Goal: Information Seeking & Learning: Learn about a topic

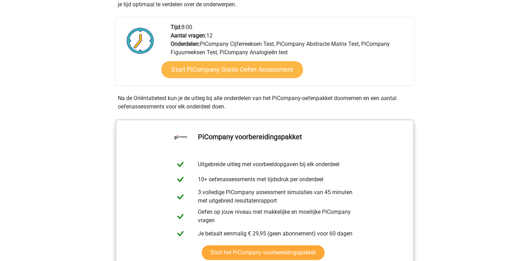
scroll to position [175, 0]
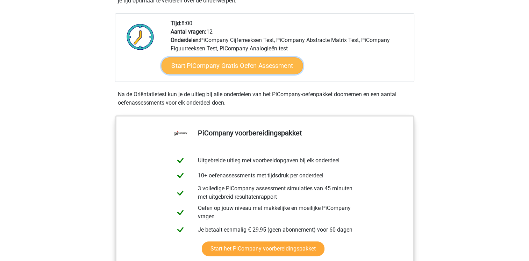
click at [235, 74] on link "Start PiCompany Gratis Oefen Assessment" at bounding box center [232, 65] width 142 height 17
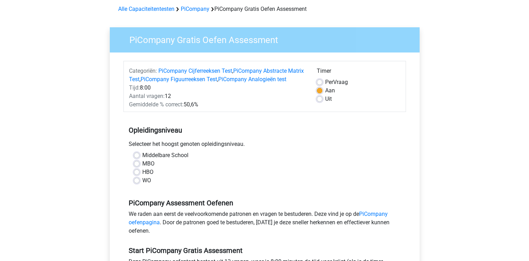
scroll to position [70, 0]
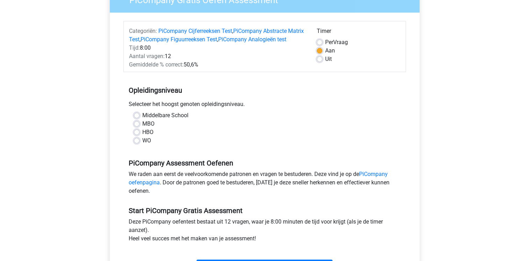
drag, startPoint x: 139, startPoint y: 143, endPoint x: 146, endPoint y: 146, distance: 7.2
click at [139, 136] on div "HBO" at bounding box center [265, 132] width 262 height 8
click at [142, 136] on label "HBO" at bounding box center [147, 132] width 11 height 8
click at [137, 135] on input "HBO" at bounding box center [137, 131] width 6 height 7
radio input "true"
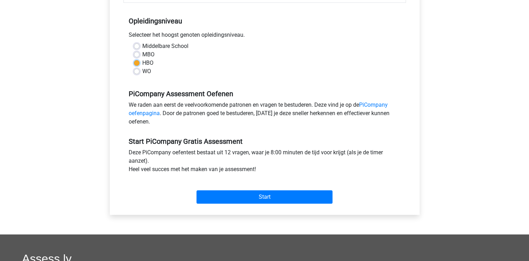
scroll to position [140, 0]
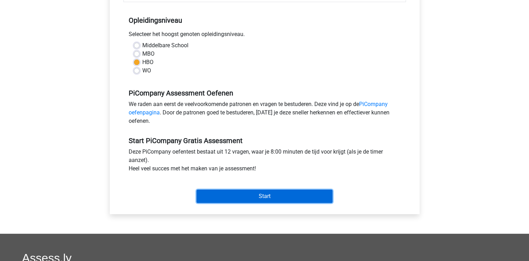
click at [266, 203] on input "Start" at bounding box center [265, 196] width 136 height 13
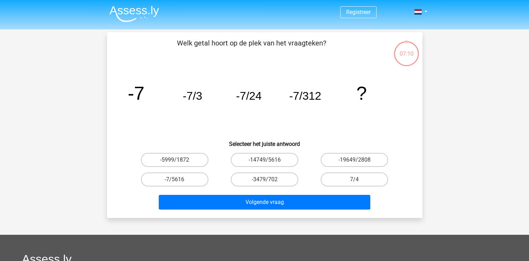
click at [231, 119] on icon "image/svg+xml -7 -7/3 -7/24 -7/312 ?" at bounding box center [265, 99] width 282 height 71
click at [172, 182] on label "-7/5616" at bounding box center [175, 179] width 68 height 14
click at [175, 182] on input "-7/5616" at bounding box center [177, 181] width 5 height 5
radio input "true"
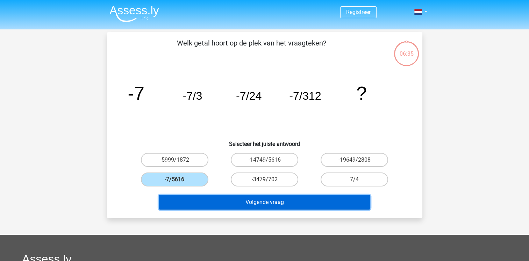
click at [266, 205] on button "Volgende vraag" at bounding box center [265, 202] width 212 height 15
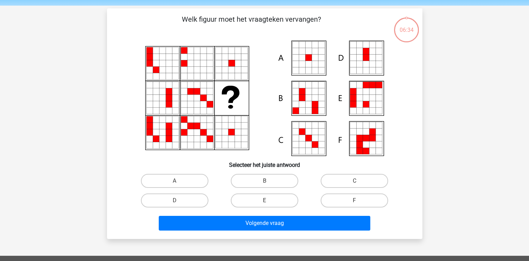
scroll to position [32, 0]
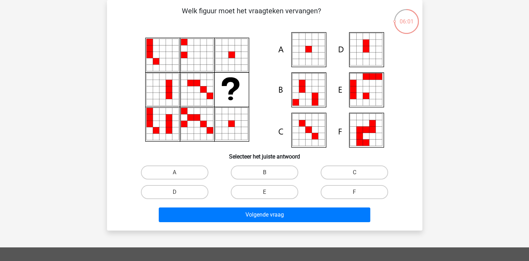
click at [310, 55] on icon at bounding box center [308, 55] width 6 height 6
click at [180, 172] on label "A" at bounding box center [175, 172] width 68 height 14
click at [179, 172] on input "A" at bounding box center [177, 174] width 5 height 5
radio input "true"
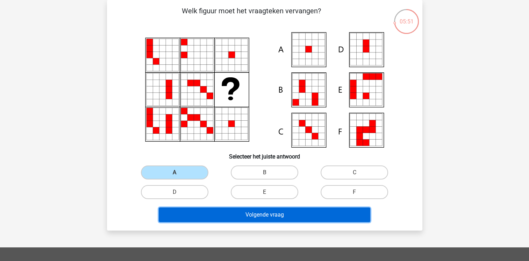
click at [273, 213] on button "Volgende vraag" at bounding box center [265, 214] width 212 height 15
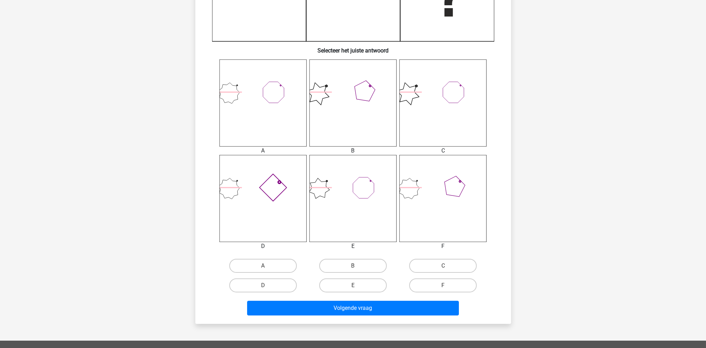
scroll to position [233, 0]
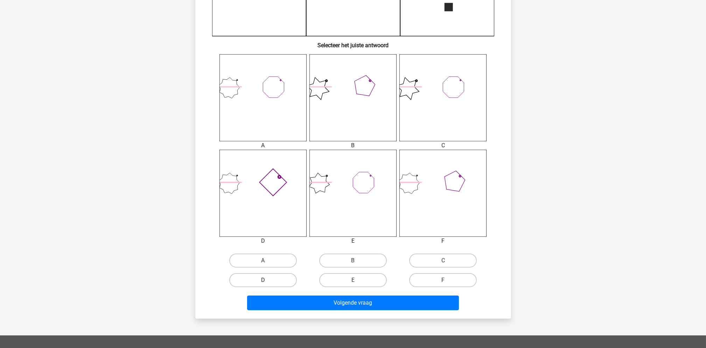
click at [266, 261] on label "D" at bounding box center [263, 280] width 68 height 14
click at [266, 261] on input "D" at bounding box center [265, 282] width 5 height 5
radio input "true"
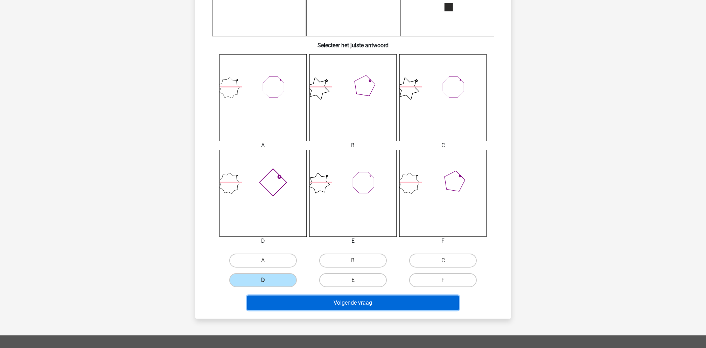
click at [362, 261] on button "Volgende vraag" at bounding box center [353, 303] width 212 height 15
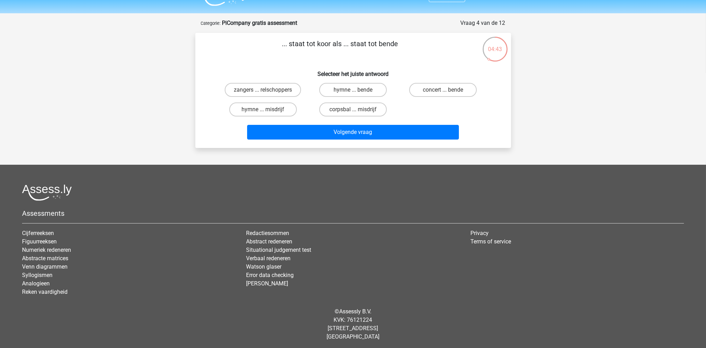
scroll to position [0, 0]
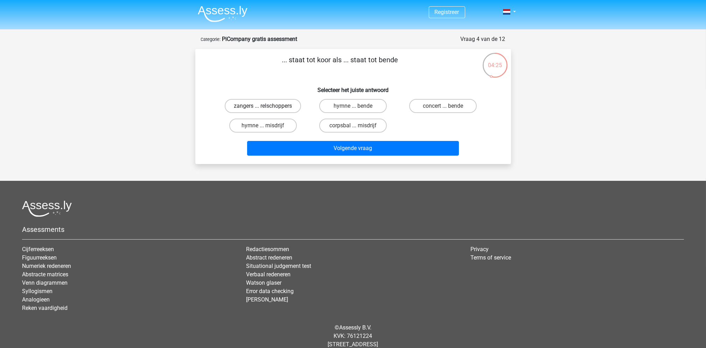
click at [248, 104] on label "zangers ... relschoppers" at bounding box center [263, 106] width 76 height 14
click at [263, 106] on input "zangers ... relschoppers" at bounding box center [265, 108] width 5 height 5
radio input "true"
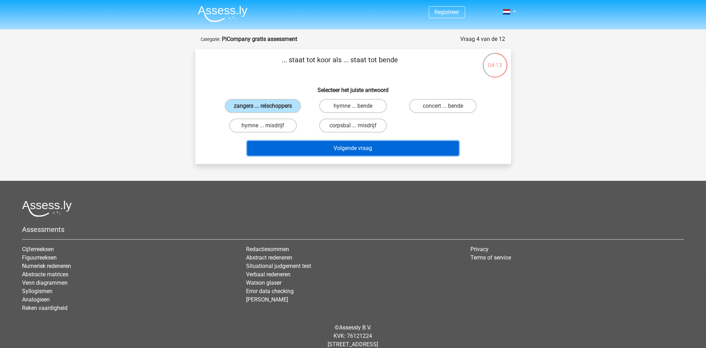
click at [356, 147] on button "Volgende vraag" at bounding box center [353, 148] width 212 height 15
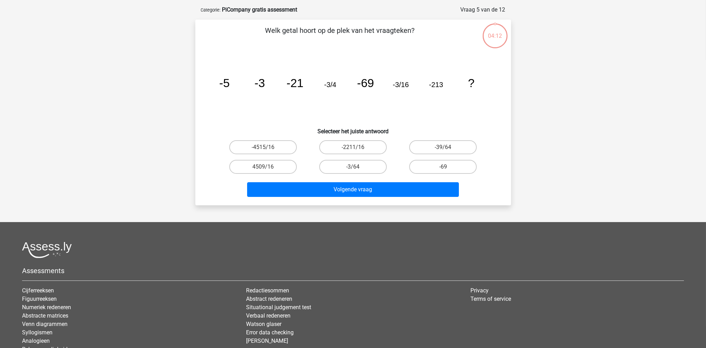
scroll to position [35, 0]
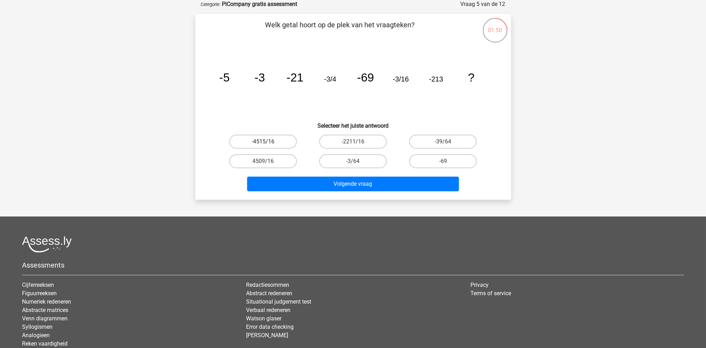
click at [268, 141] on label "-4515/16" at bounding box center [263, 142] width 68 height 14
click at [267, 142] on input "-4515/16" at bounding box center [265, 144] width 5 height 5
radio input "true"
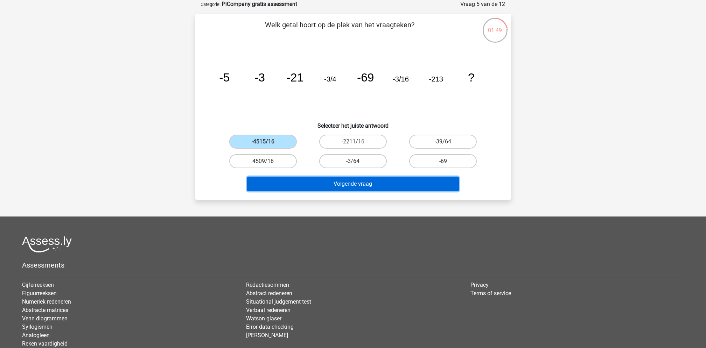
click at [359, 184] on button "Volgende vraag" at bounding box center [353, 184] width 212 height 15
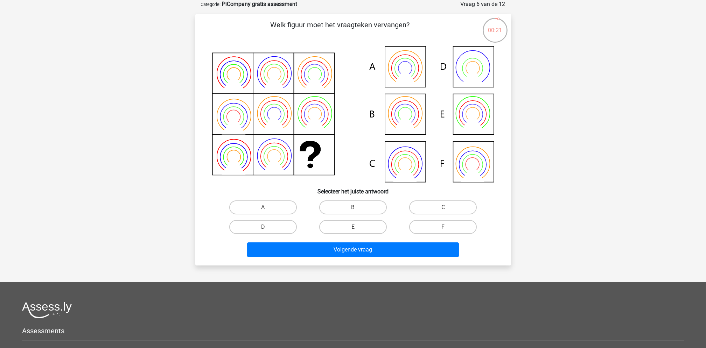
click at [407, 112] on icon at bounding box center [353, 114] width 282 height 136
drag, startPoint x: 403, startPoint y: 119, endPoint x: 401, endPoint y: 105, distance: 14.1
click at [401, 105] on icon at bounding box center [353, 114] width 282 height 136
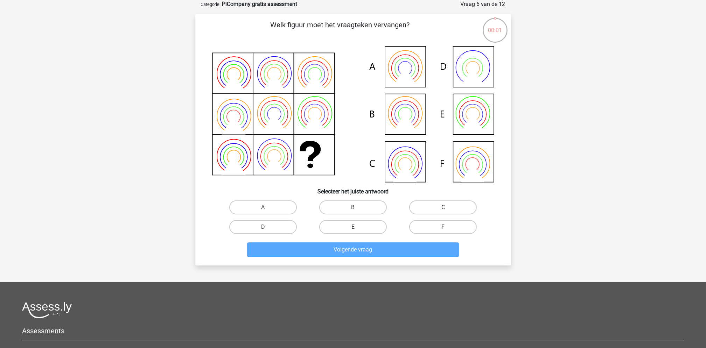
click at [487, 113] on icon at bounding box center [353, 114] width 282 height 136
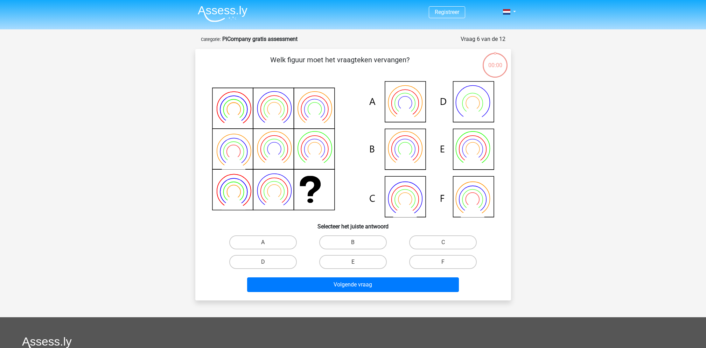
scroll to position [35, 0]
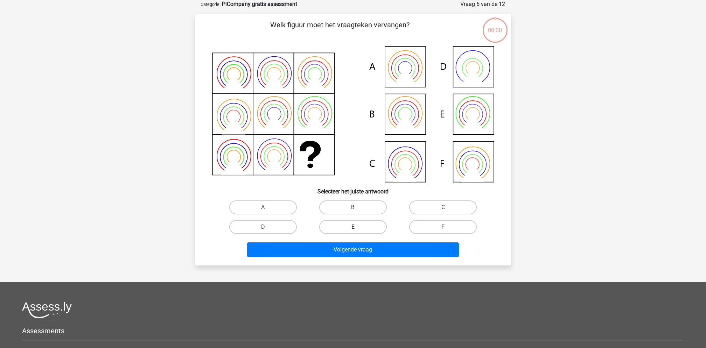
click at [362, 225] on label "E" at bounding box center [353, 227] width 68 height 14
click at [357, 227] on input "E" at bounding box center [355, 229] width 5 height 5
radio input "true"
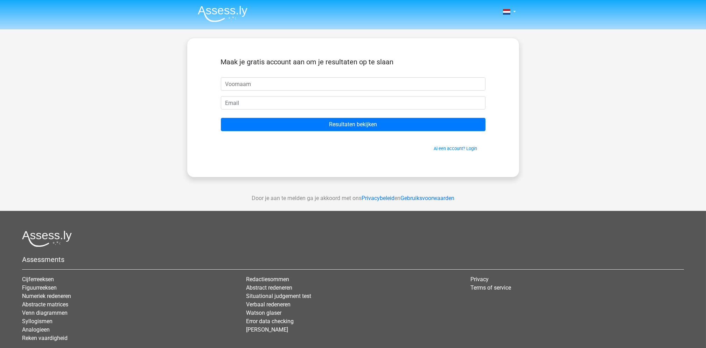
click at [355, 247] on div "Assessments Cijferreeksen Figuurreeksen Numeriek redeneren Abstracte matrices V…" at bounding box center [353, 290] width 672 height 118
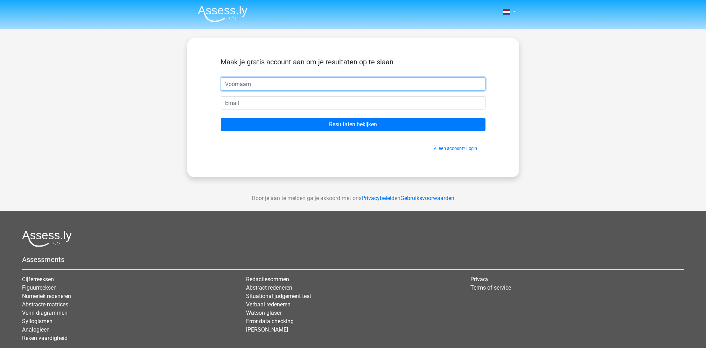
click at [244, 83] on input "text" at bounding box center [353, 83] width 264 height 13
type input "[PERSON_NAME]"
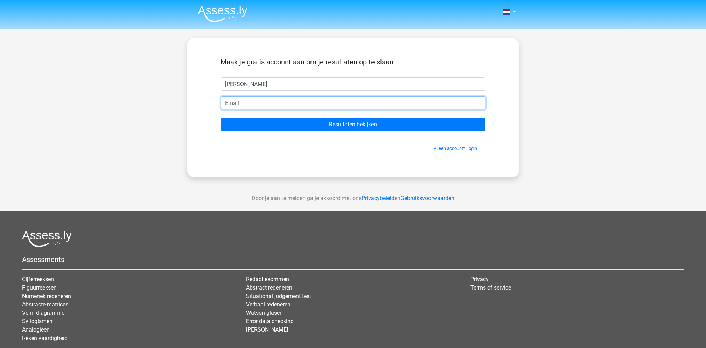
click at [245, 104] on input "email" at bounding box center [353, 102] width 264 height 13
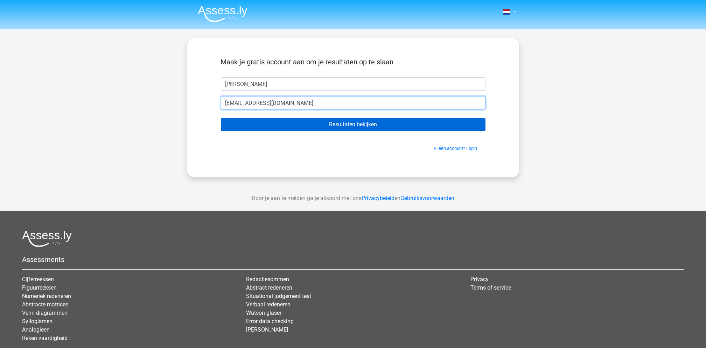
type input "[EMAIL_ADDRESS][DOMAIN_NAME]"
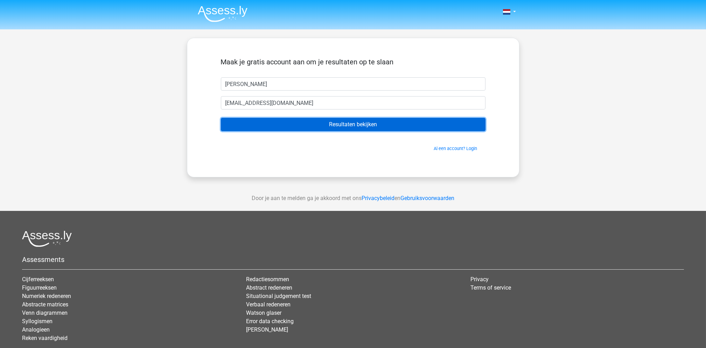
click at [325, 121] on input "Resultaten bekijken" at bounding box center [353, 124] width 264 height 13
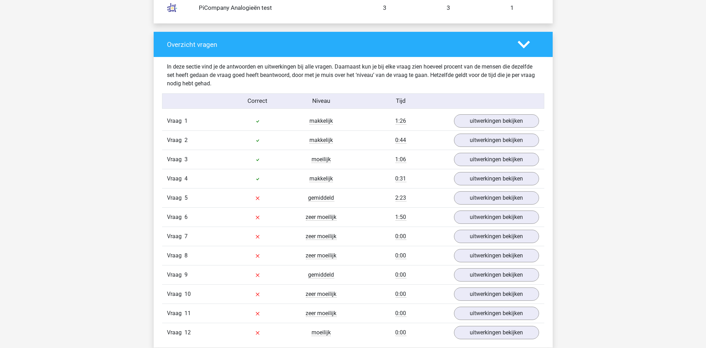
scroll to position [715, 0]
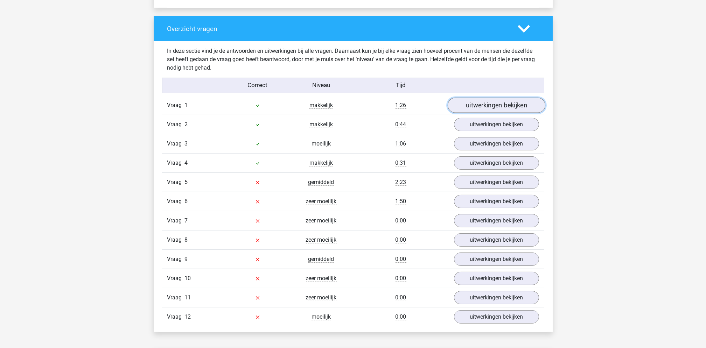
click at [488, 106] on link "uitwerkingen bekijken" at bounding box center [496, 105] width 98 height 15
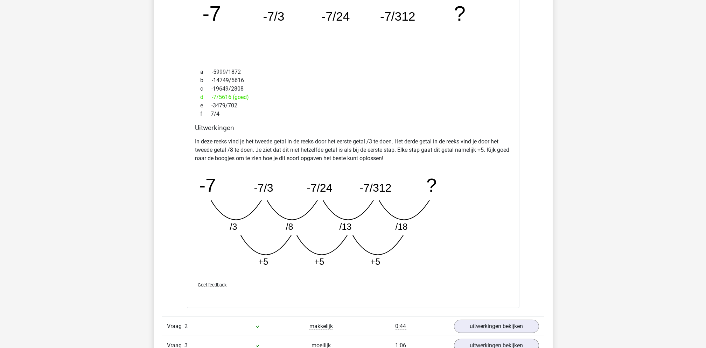
scroll to position [855, 0]
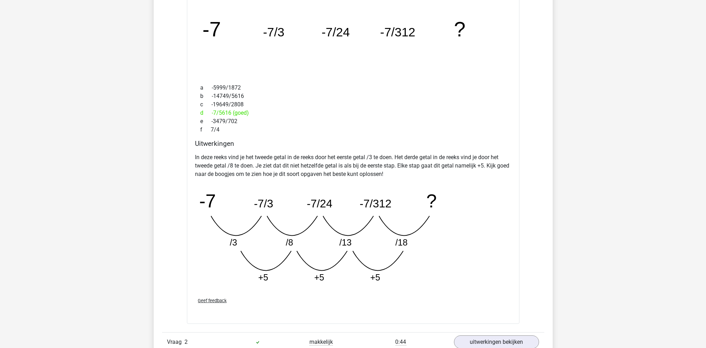
drag, startPoint x: 319, startPoint y: 292, endPoint x: 527, endPoint y: 278, distance: 208.7
click at [529, 275] on div "Vraag 1 makkelijk 1:26 uitwerkingen bekijken Welk getal hoort op de plek van he…" at bounding box center [353, 250] width 372 height 588
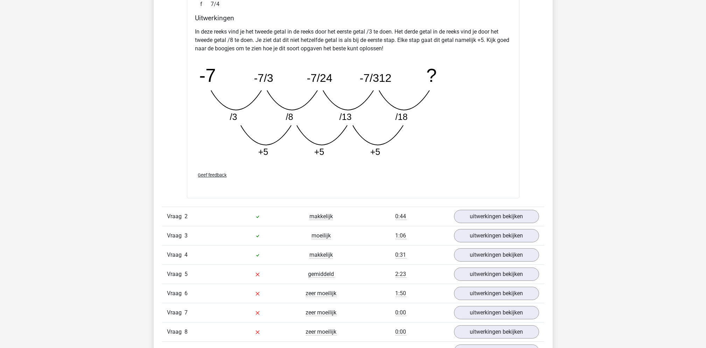
scroll to position [995, 0]
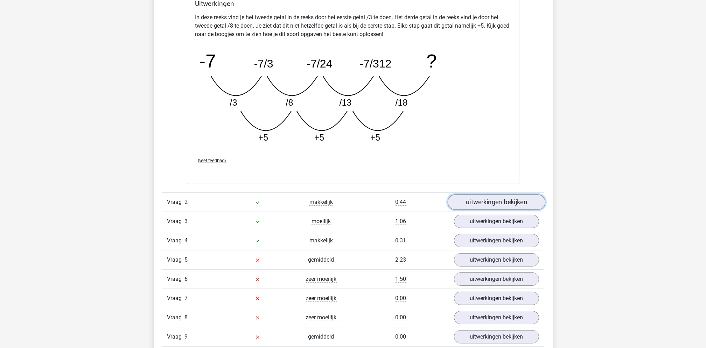
click at [501, 201] on link "uitwerkingen bekijken" at bounding box center [496, 202] width 98 height 15
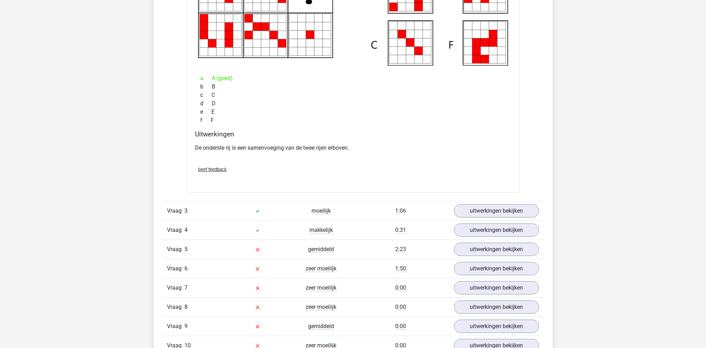
scroll to position [1322, 0]
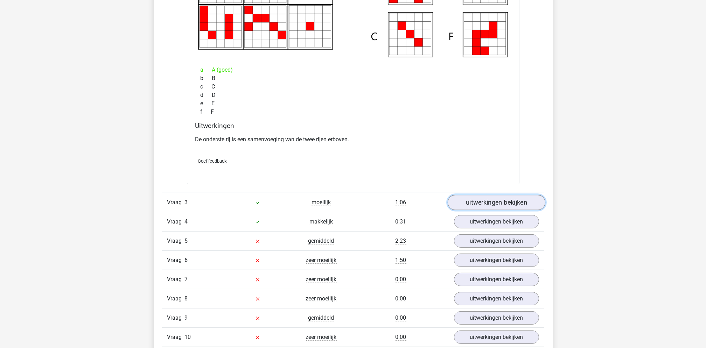
click at [493, 206] on link "uitwerkingen bekijken" at bounding box center [496, 202] width 98 height 15
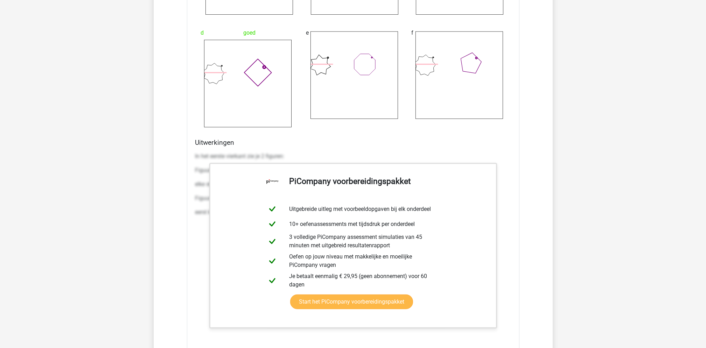
scroll to position [1882, 0]
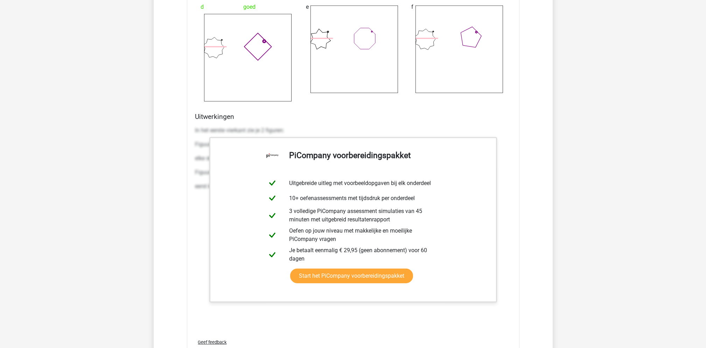
click at [497, 119] on h4 "Uitwerkingen" at bounding box center [353, 117] width 316 height 8
click at [209, 119] on h4 "Uitwerkingen" at bounding box center [353, 117] width 316 height 8
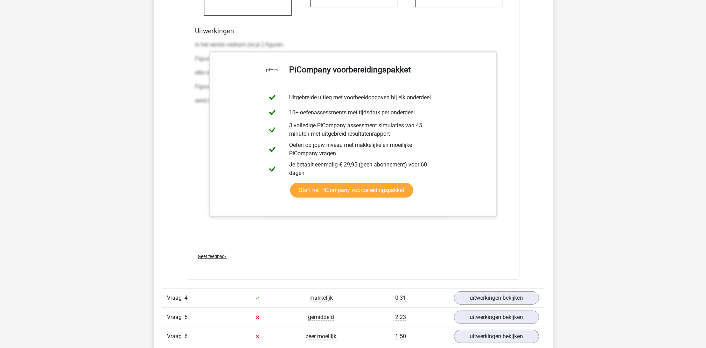
scroll to position [1975, 0]
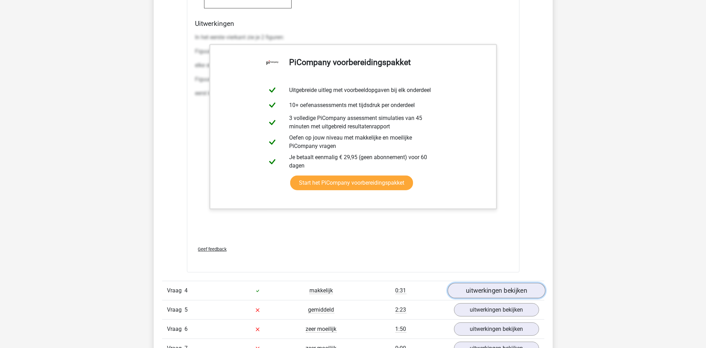
click at [498, 290] on link "uitwerkingen bekijken" at bounding box center [496, 290] width 98 height 15
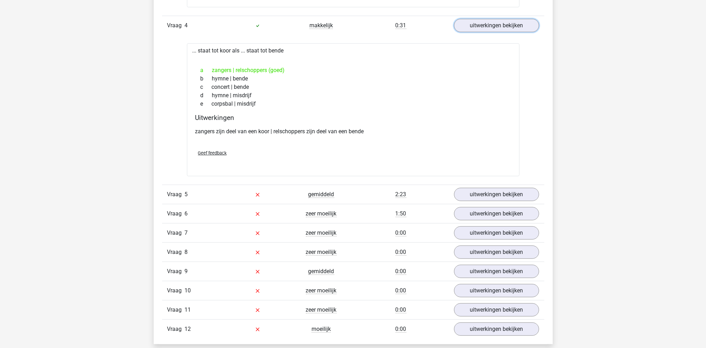
scroll to position [2255, 0]
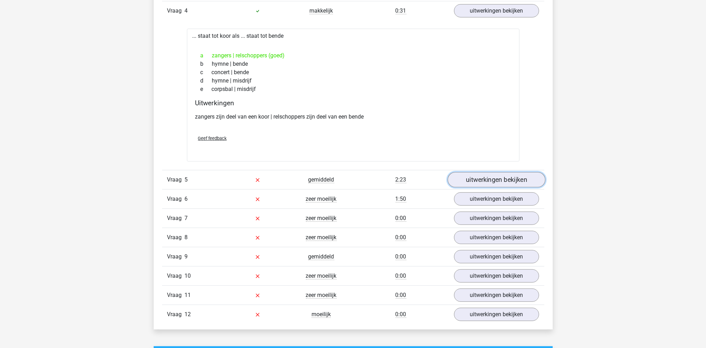
click at [493, 177] on link "uitwerkingen bekijken" at bounding box center [496, 179] width 98 height 15
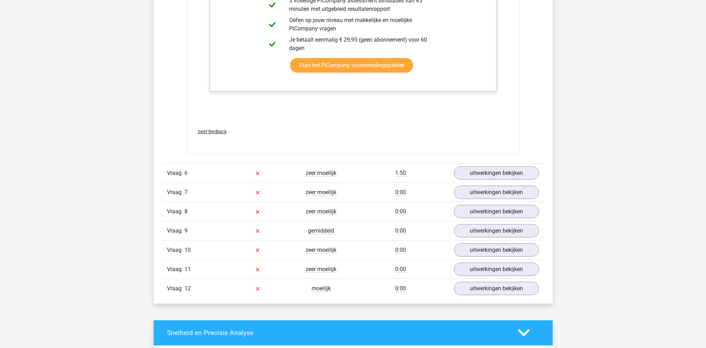
scroll to position [2768, 0]
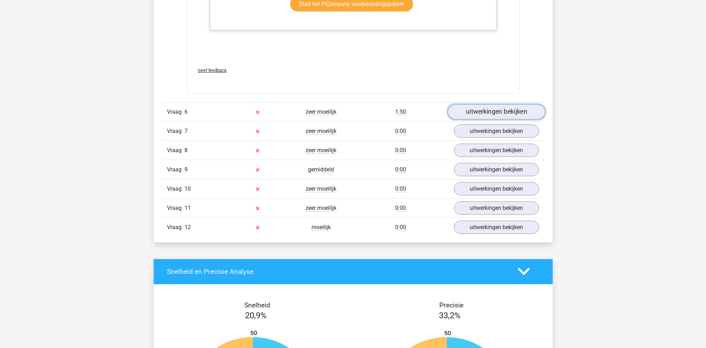
click at [495, 106] on link "uitwerkingen bekijken" at bounding box center [496, 111] width 98 height 15
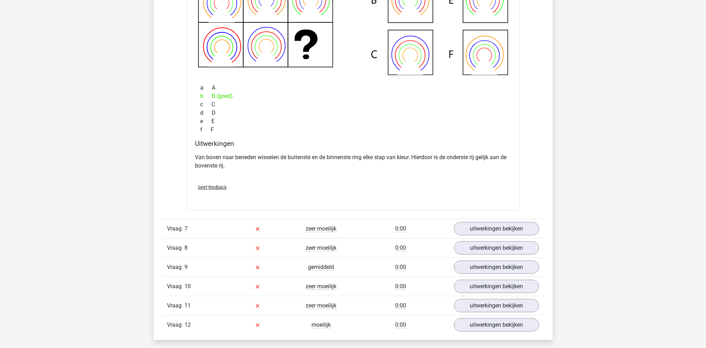
scroll to position [3038, 0]
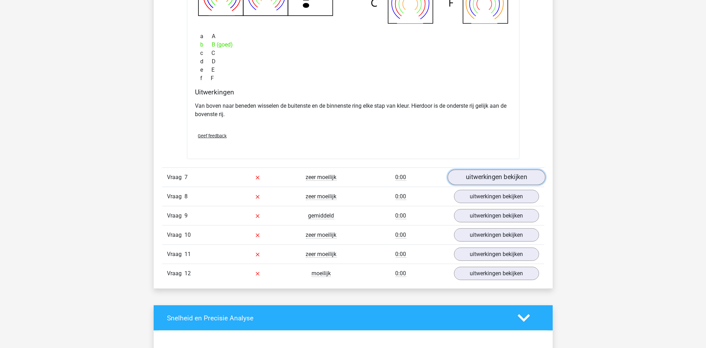
click at [507, 177] on link "uitwerkingen bekijken" at bounding box center [496, 177] width 98 height 15
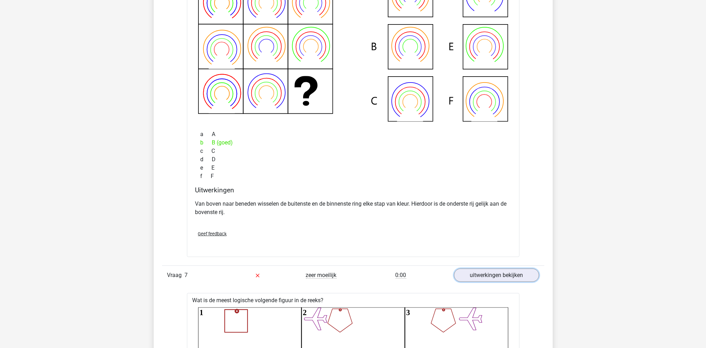
scroll to position [2940, 0]
click at [496, 281] on link "uitwerkingen bekijken" at bounding box center [496, 275] width 98 height 15
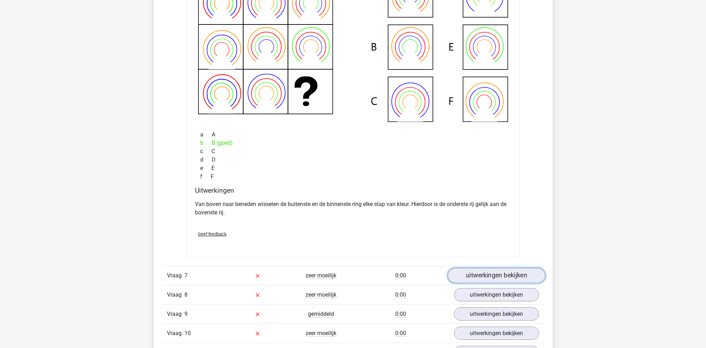
click at [496, 281] on link "uitwerkingen bekijken" at bounding box center [496, 275] width 98 height 15
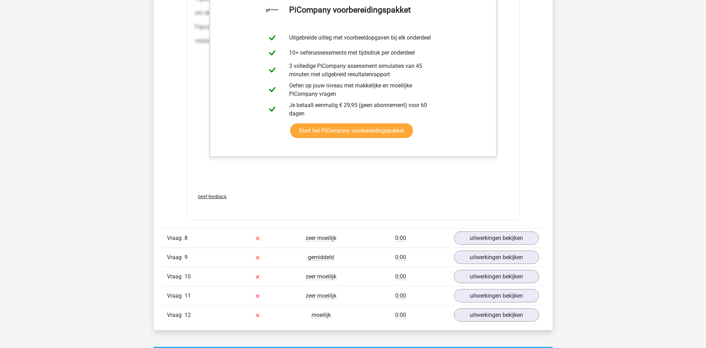
scroll to position [3741, 0]
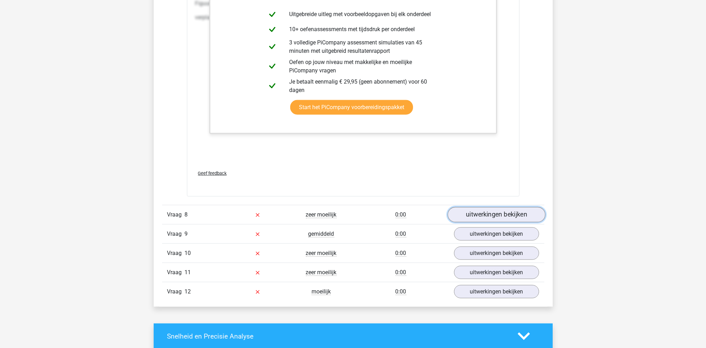
click at [510, 218] on link "uitwerkingen bekijken" at bounding box center [496, 214] width 98 height 15
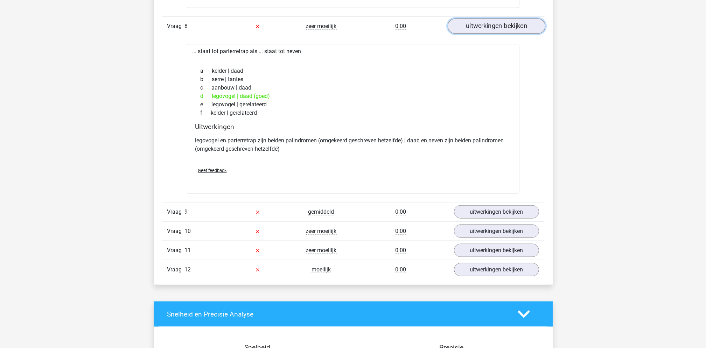
scroll to position [3934, 0]
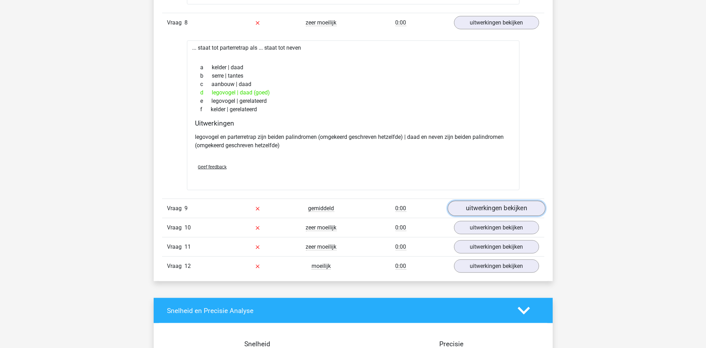
click at [508, 211] on link "uitwerkingen bekijken" at bounding box center [496, 208] width 98 height 15
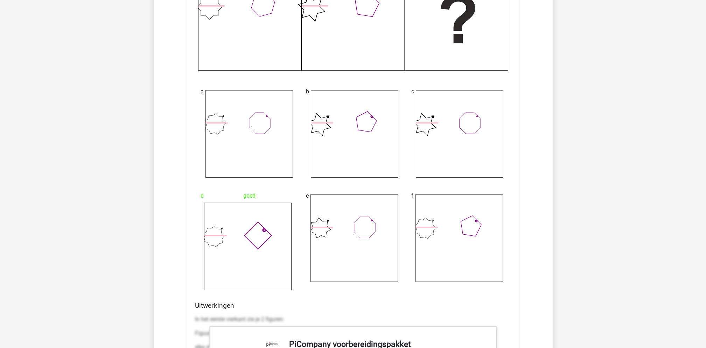
scroll to position [1627, 0]
